Goal: Find specific page/section: Find specific page/section

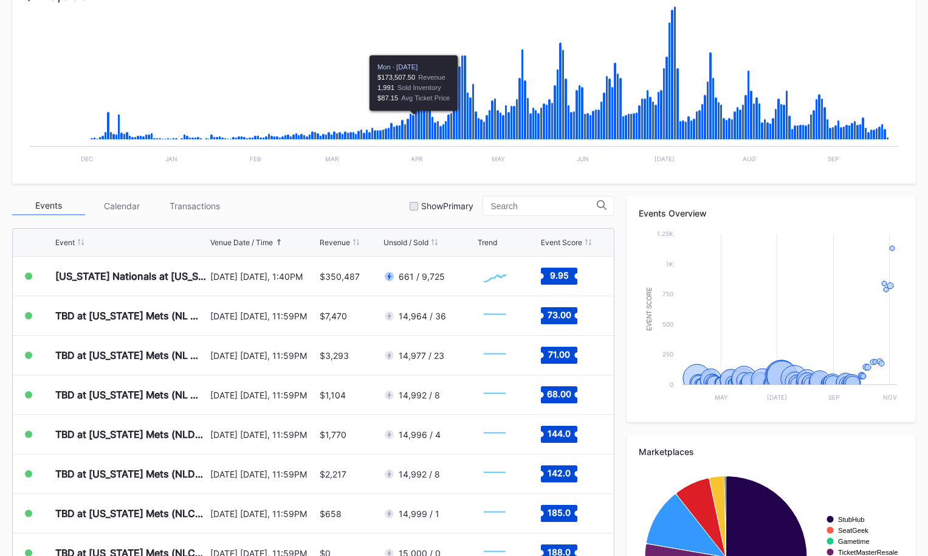
scroll to position [309, 0]
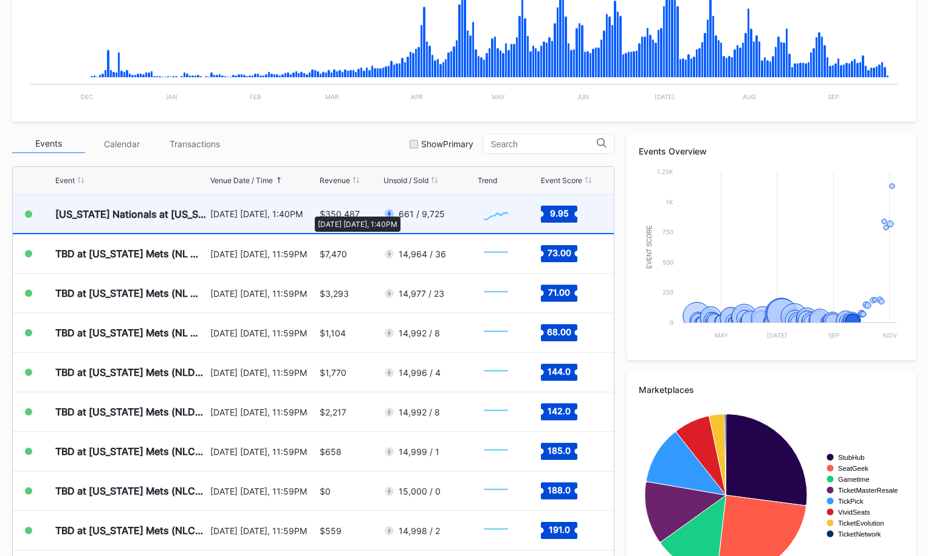
click at [309, 210] on div "[DATE] [DATE], 1:40PM" at bounding box center [263, 214] width 106 height 10
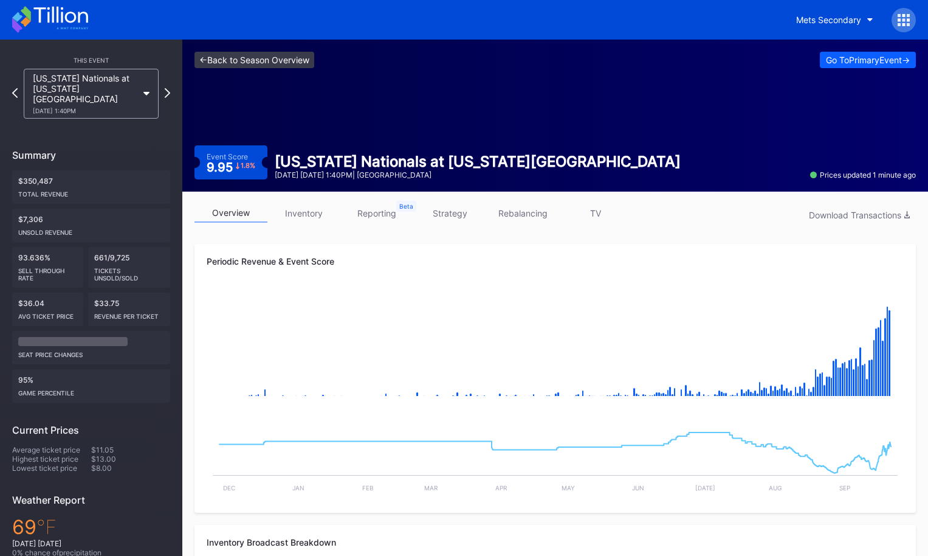
click at [289, 58] on link "<- Back to Season Overview" at bounding box center [255, 60] width 120 height 16
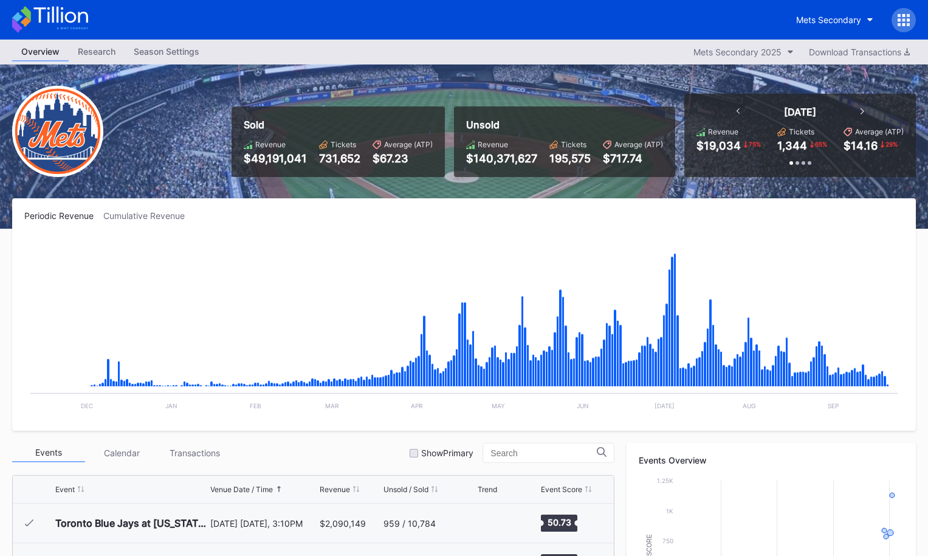
scroll to position [3122, 0]
click at [88, 12] on div "Mets Secondary" at bounding box center [464, 20] width 928 height 40
